Goal: Transaction & Acquisition: Register for event/course

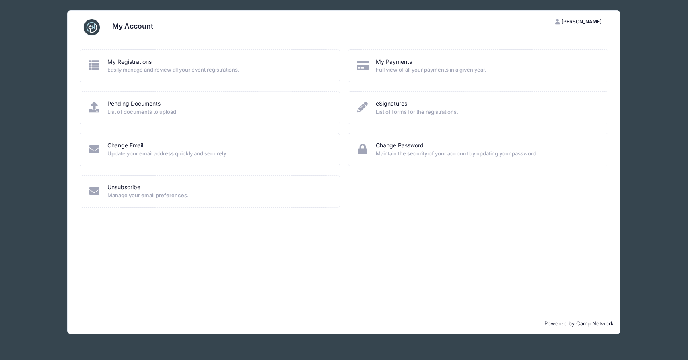
click at [227, 63] on div "My Registrations" at bounding box center [218, 62] width 222 height 8
click at [122, 70] on span "Easily manage and review all your event registrations." at bounding box center [218, 70] width 222 height 8
click at [89, 60] on icon at bounding box center [94, 65] width 13 height 10
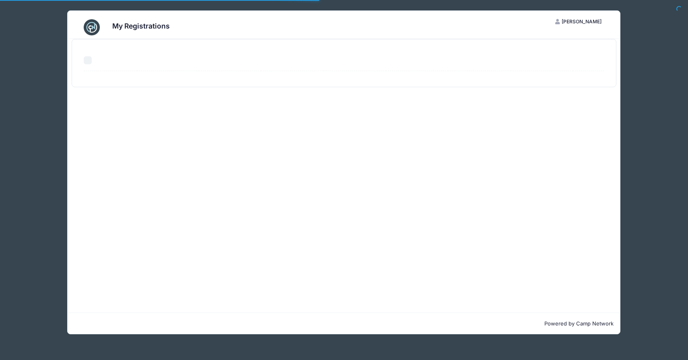
select select "50"
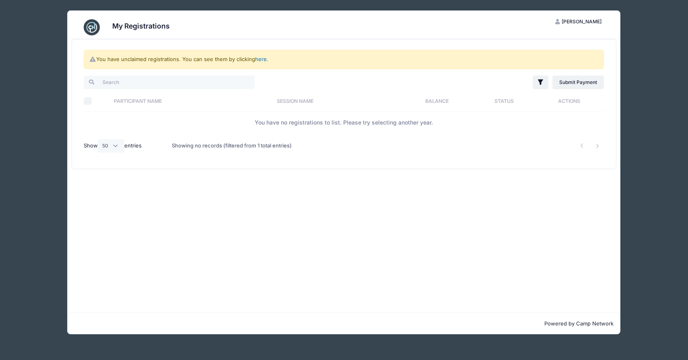
click at [260, 61] on link "here" at bounding box center [261, 59] width 12 height 6
click at [260, 59] on link "here" at bounding box center [261, 59] width 12 height 6
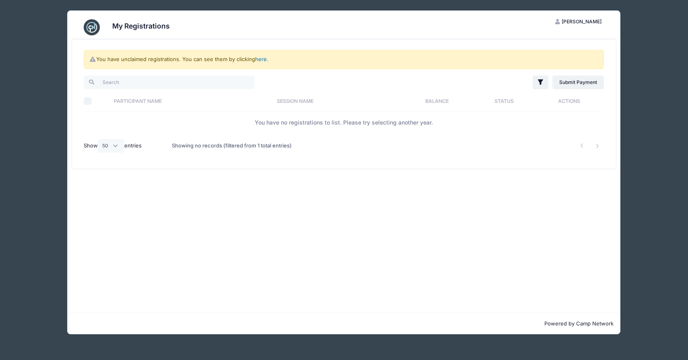
click at [260, 59] on link "here" at bounding box center [261, 59] width 12 height 6
click at [93, 29] on img at bounding box center [92, 27] width 16 height 16
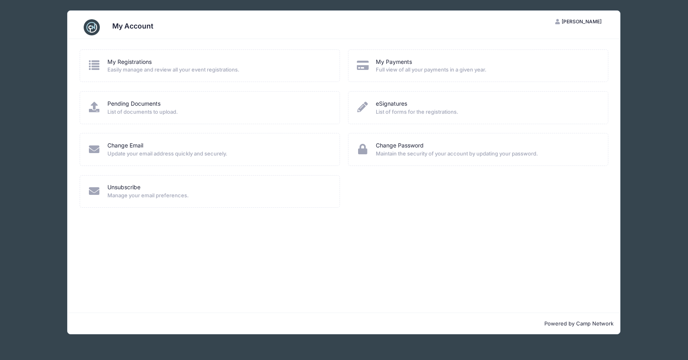
click at [208, 108] on div "Pending Documents" at bounding box center [218, 104] width 222 height 8
click at [119, 30] on div "My Account" at bounding box center [132, 27] width 41 height 11
click at [594, 25] on button "AM Addie Markunas" at bounding box center [578, 22] width 60 height 14
click at [569, 33] on div "My Account Logout" at bounding box center [558, 52] width 101 height 47
click at [539, 38] on link "My Account" at bounding box center [558, 41] width 93 height 15
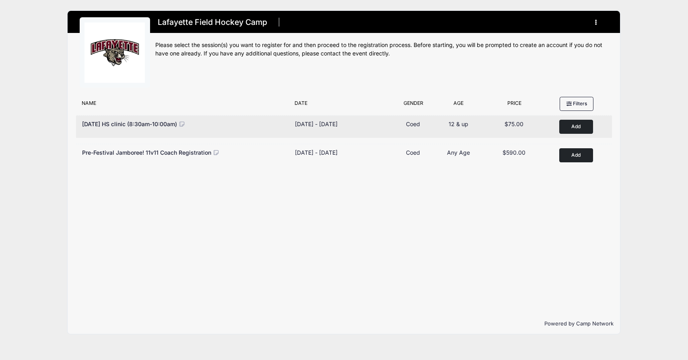
click at [579, 127] on button "Add to Cart" at bounding box center [576, 127] width 34 height 14
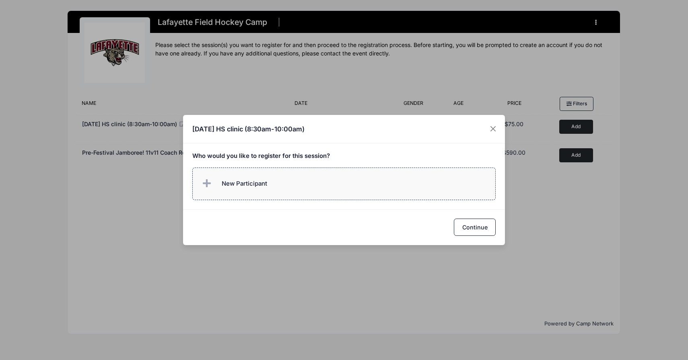
click at [339, 185] on label "New Participant" at bounding box center [344, 184] width 304 height 33
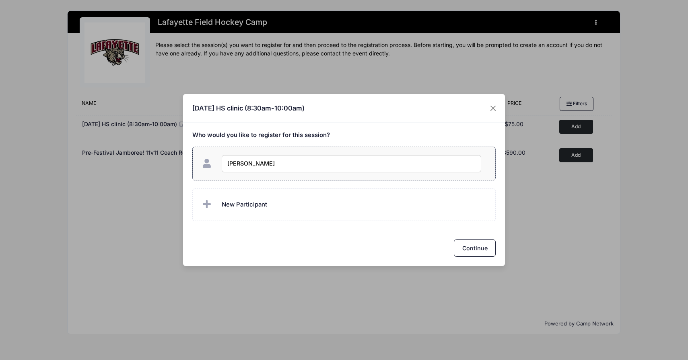
type input "[PERSON_NAME]"
checkbox input "true"
click at [486, 249] on button "Continue" at bounding box center [475, 248] width 42 height 17
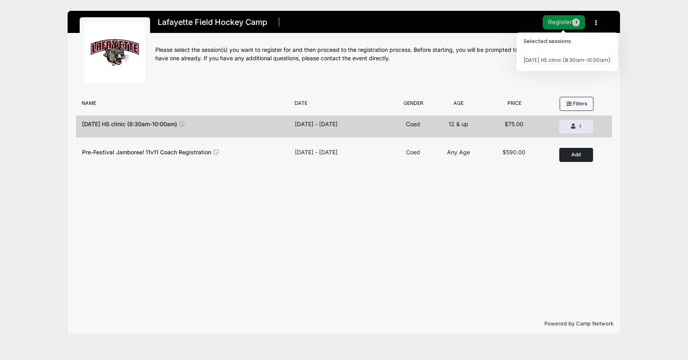
click at [552, 21] on button "Register 1" at bounding box center [564, 22] width 43 height 14
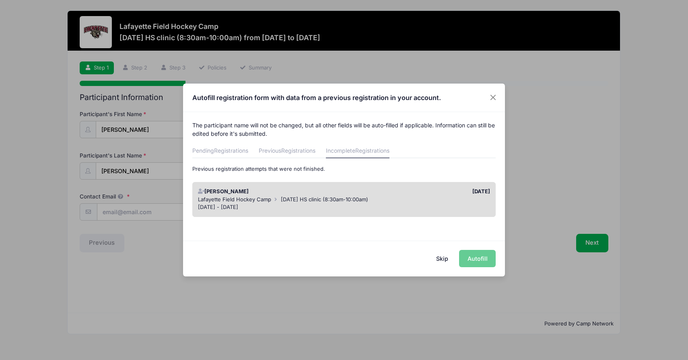
click at [315, 200] on span "[DATE] HS clinic (8:30am-10:00am)" at bounding box center [324, 199] width 87 height 6
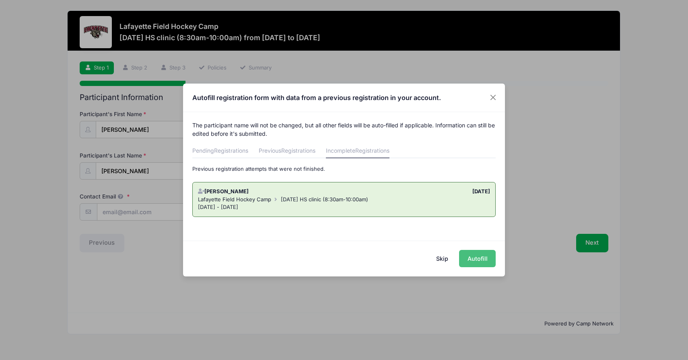
click at [475, 254] on button "Autofill" at bounding box center [477, 258] width 37 height 17
type input "[EMAIL_ADDRESS][DOMAIN_NAME]"
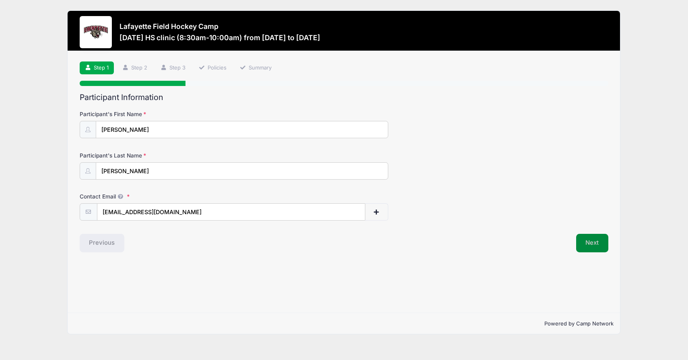
click at [597, 247] on button "Next" at bounding box center [592, 243] width 33 height 19
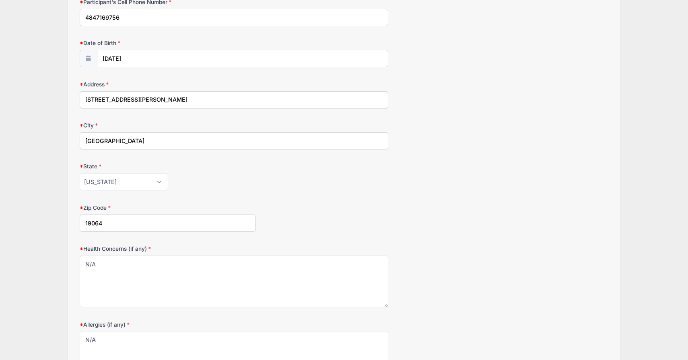
scroll to position [319, 0]
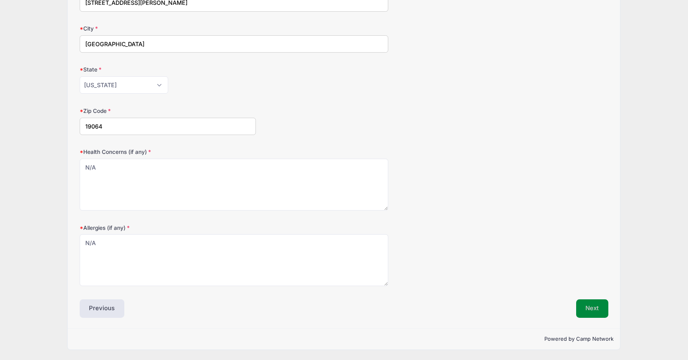
click at [582, 301] on button "Next" at bounding box center [592, 309] width 33 height 19
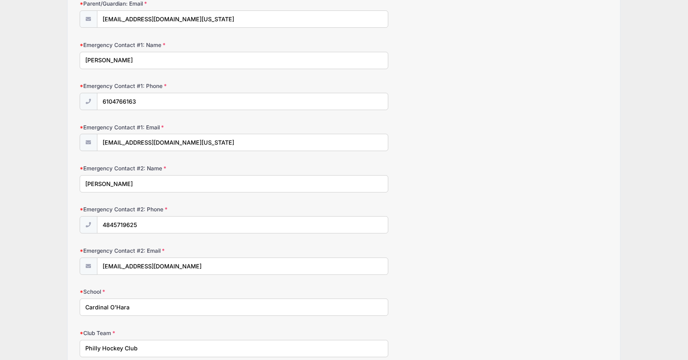
scroll to position [264, 0]
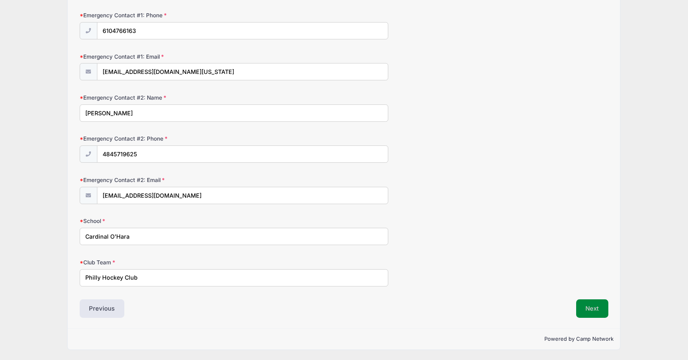
click at [597, 313] on button "Next" at bounding box center [592, 309] width 33 height 19
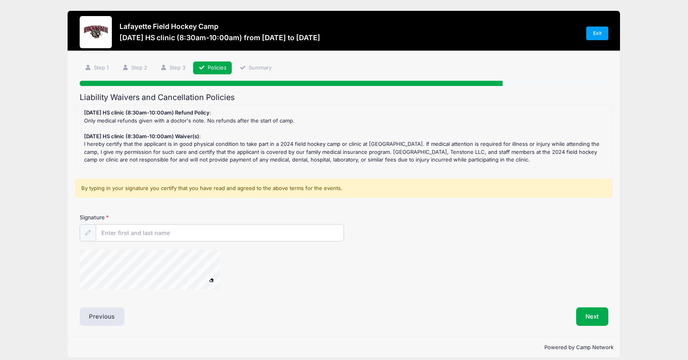
scroll to position [0, 0]
click at [173, 234] on input "Signature" at bounding box center [219, 233] width 247 height 17
type input "Addie Markunas"
click at [588, 318] on button "Next" at bounding box center [592, 317] width 33 height 19
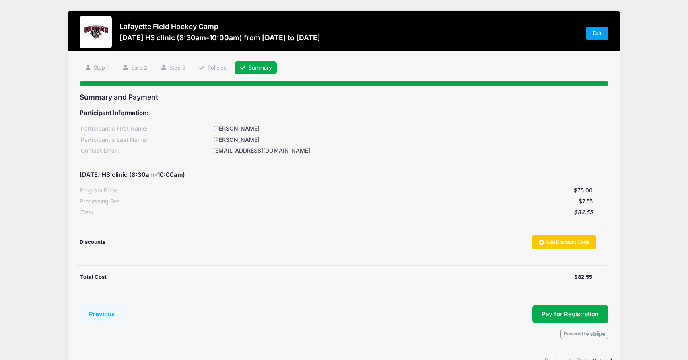
scroll to position [22, 0]
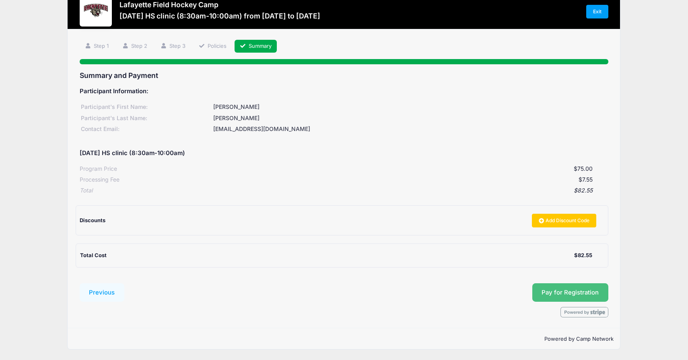
click at [596, 294] on button "Pay for Registration" at bounding box center [570, 293] width 76 height 19
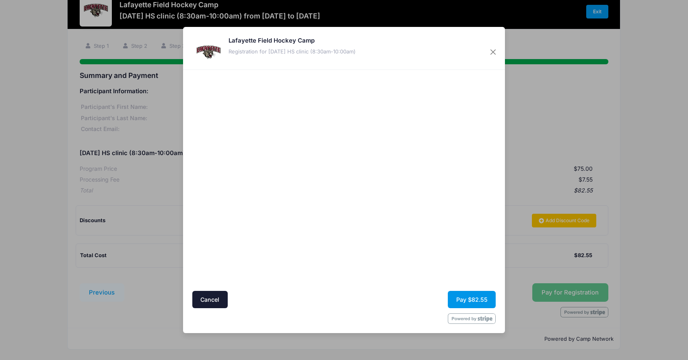
click at [462, 302] on button "Pay $82.55" at bounding box center [472, 299] width 48 height 17
